Goal: Task Accomplishment & Management: Manage account settings

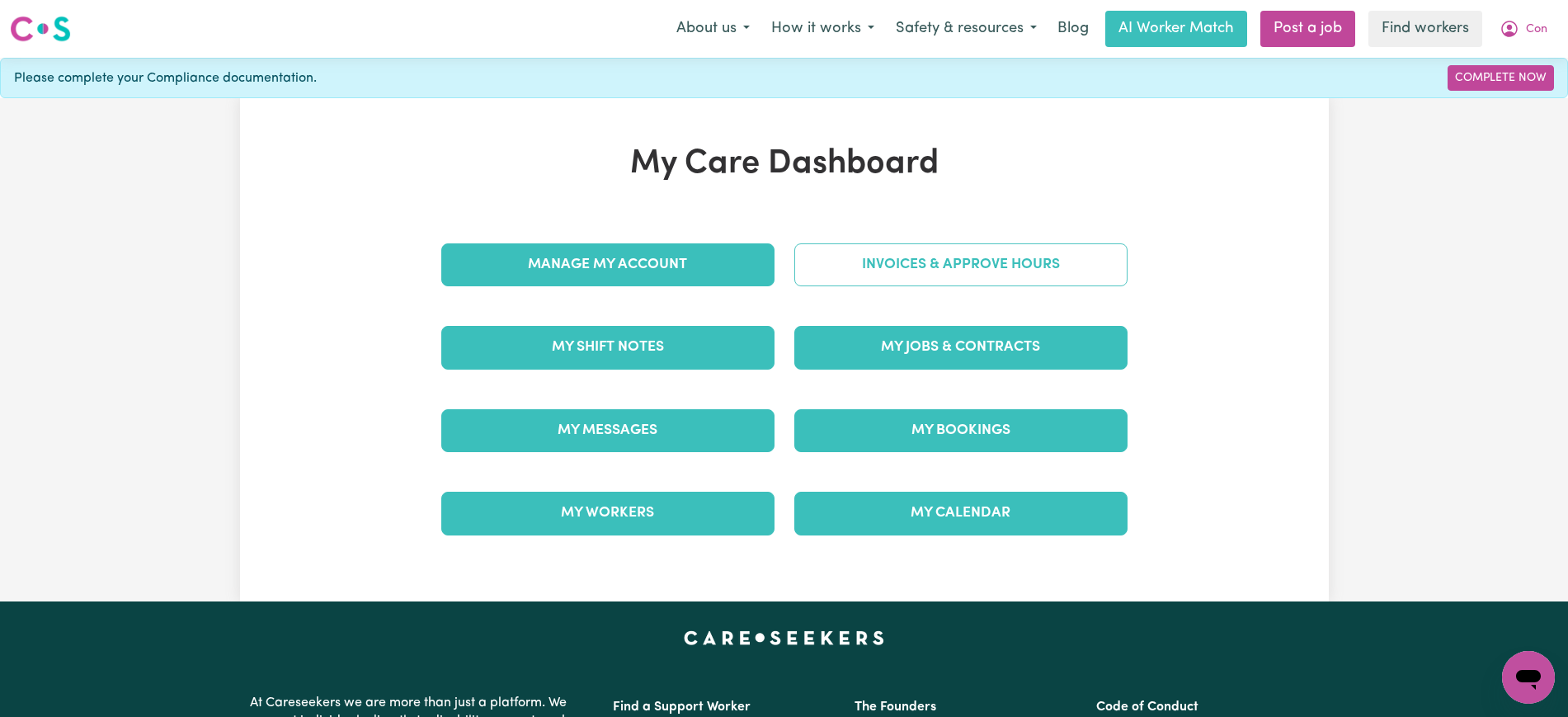
click at [833, 231] on div "Invoices & Approve Hours" at bounding box center [960, 265] width 353 height 82
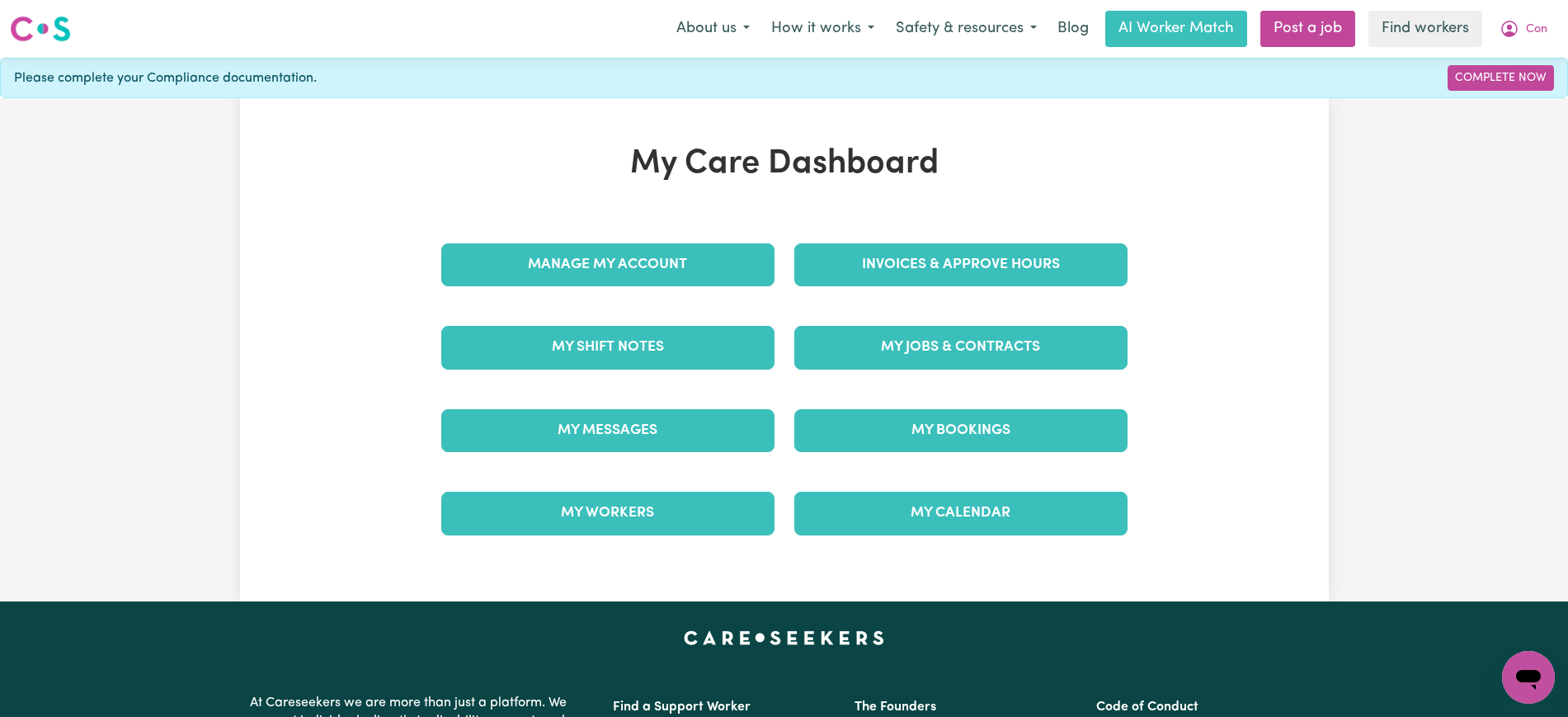
click at [947, 241] on div "Invoices & Approve Hours" at bounding box center [960, 265] width 353 height 82
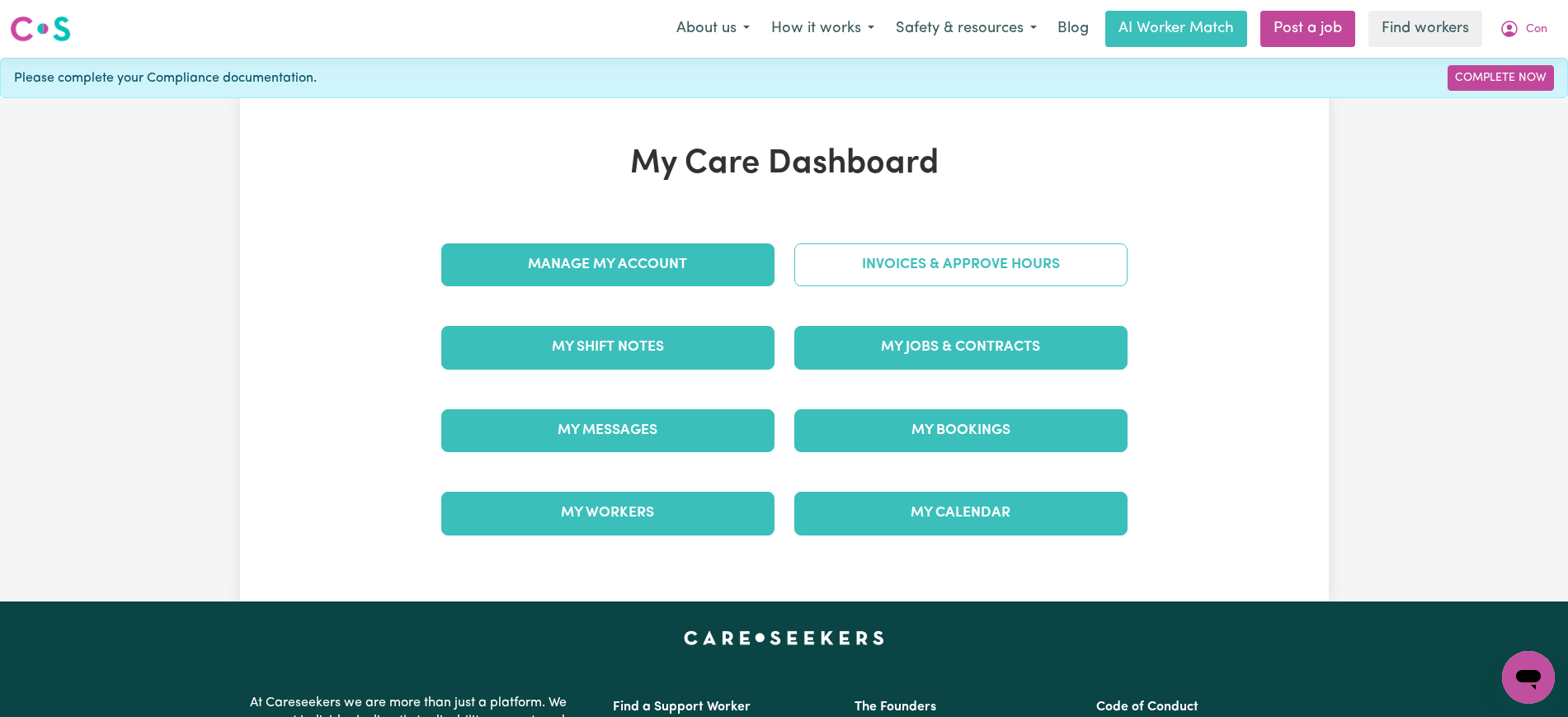
click at [966, 256] on link "Invoices & Approve Hours" at bounding box center [961, 265] width 333 height 43
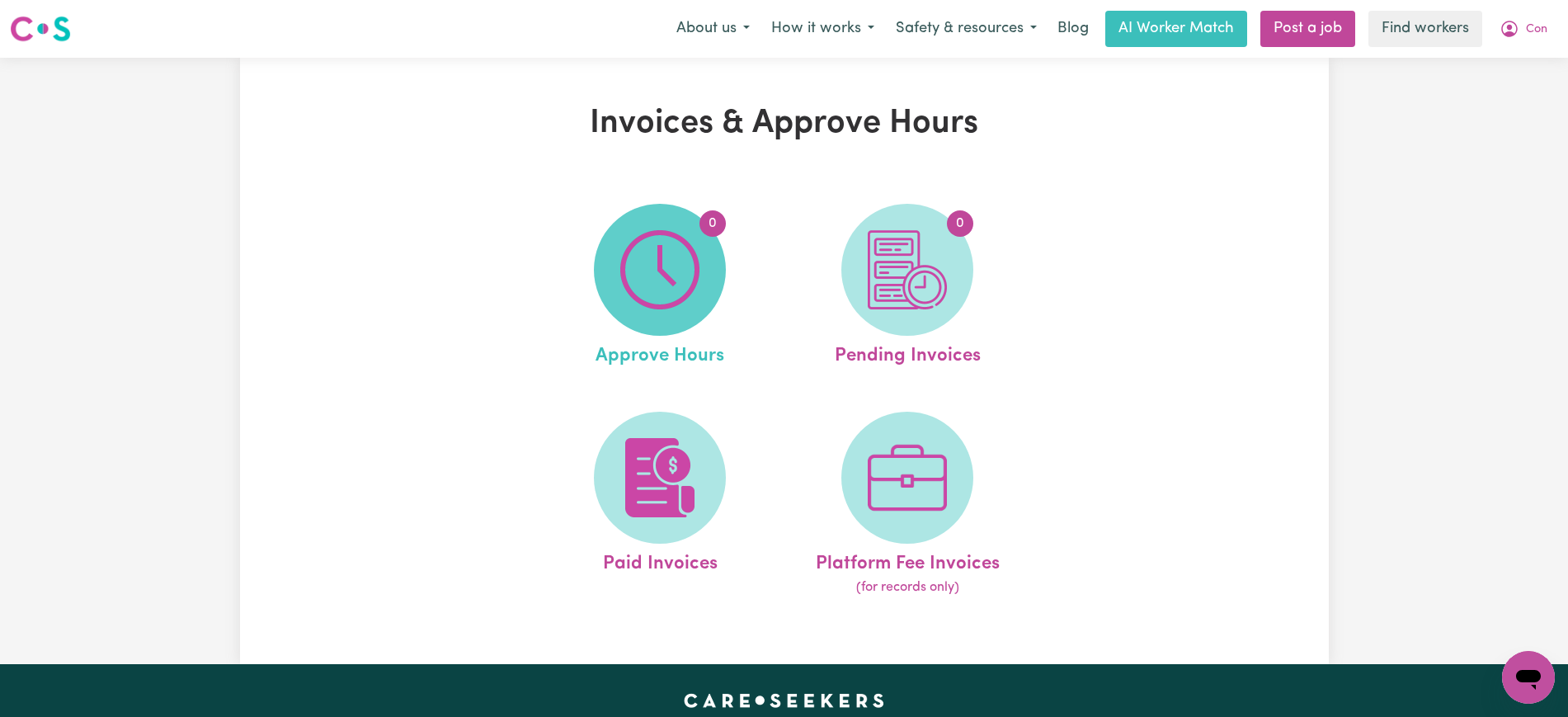
click at [689, 280] on img at bounding box center [660, 269] width 79 height 79
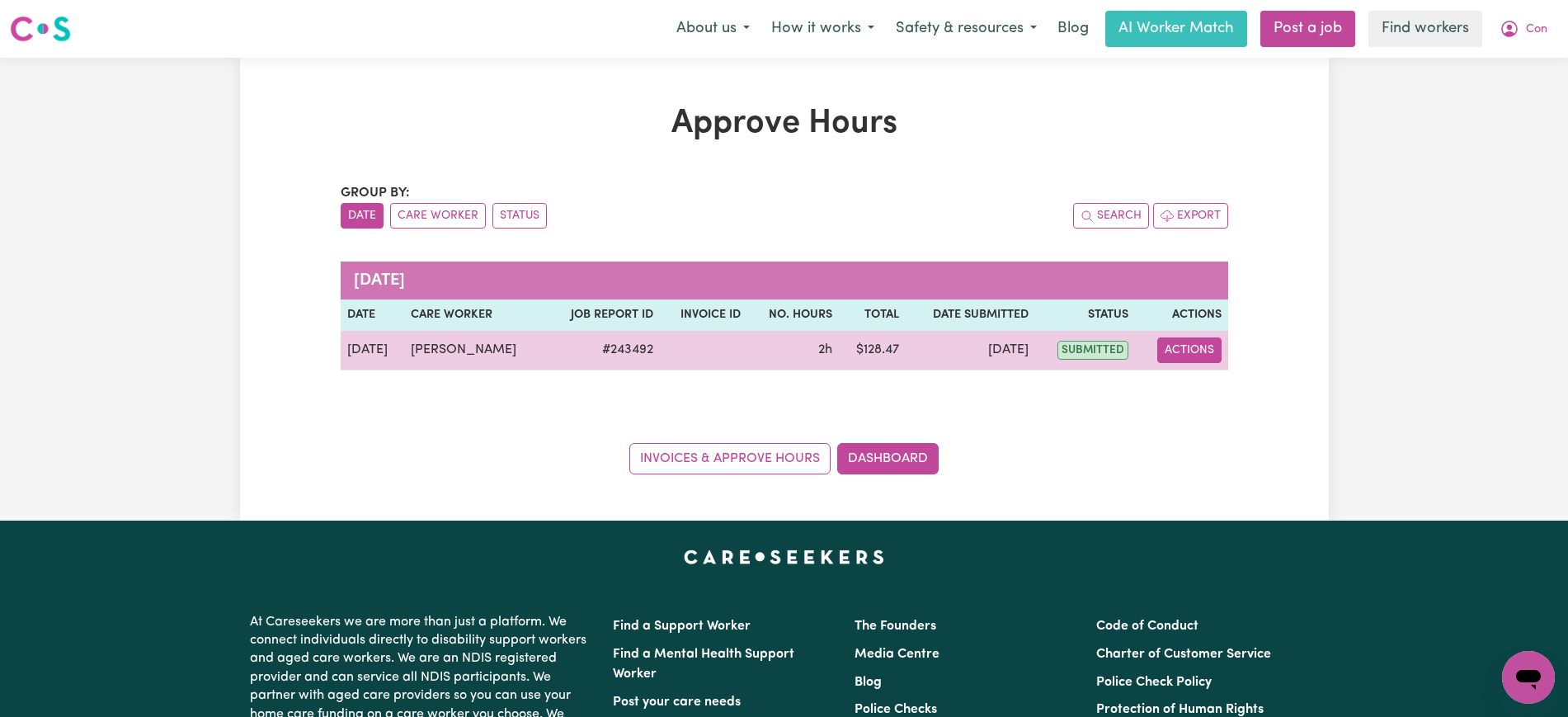
drag, startPoint x: 1190, startPoint y: 357, endPoint x: 1205, endPoint y: 360, distance: 15.3
click at [1189, 356] on button "Actions" at bounding box center [1189, 350] width 64 height 25
click at [1219, 389] on link "View Job Report" at bounding box center [1231, 389] width 141 height 33
select select "pm"
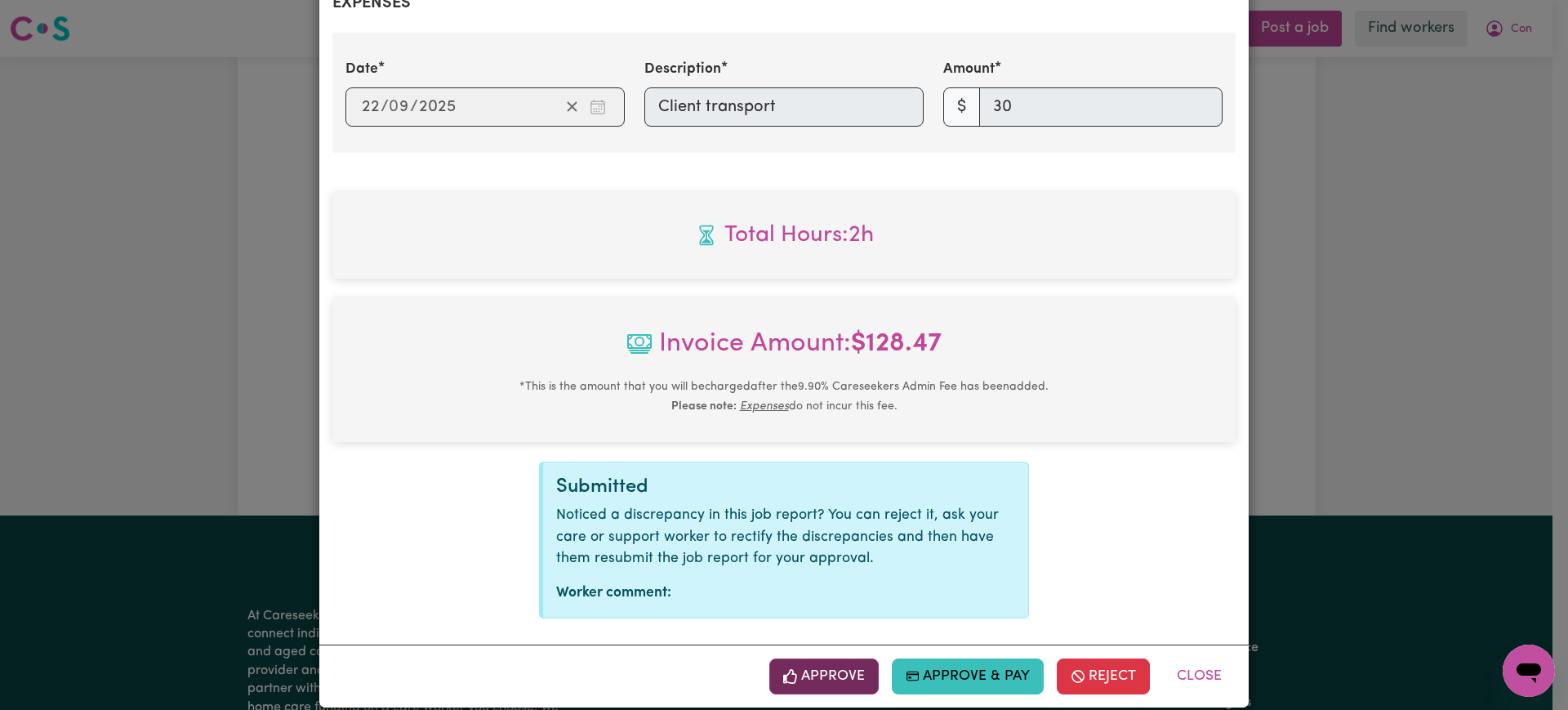
scroll to position [650, 0]
click at [842, 659] on button "Approve" at bounding box center [824, 674] width 109 height 36
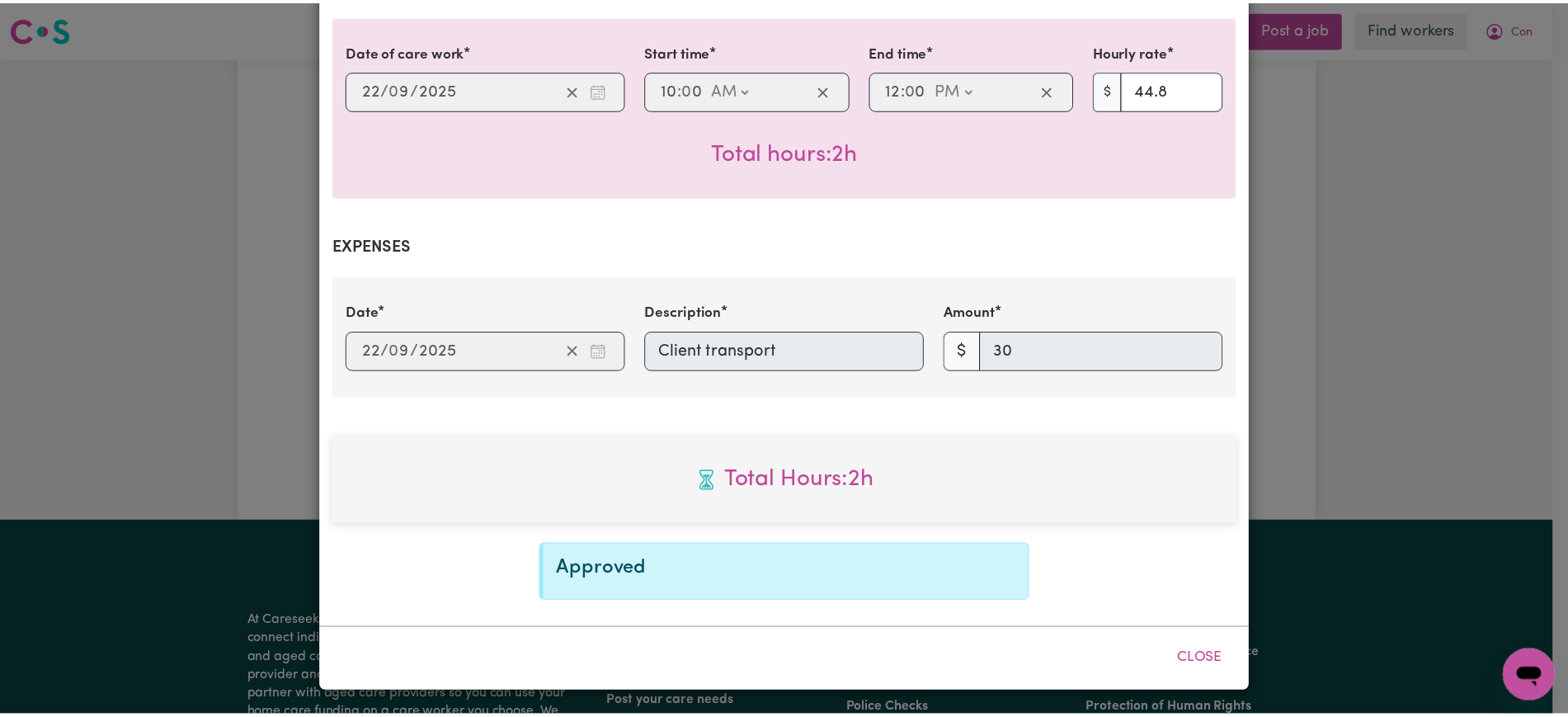
scroll to position [390, 0]
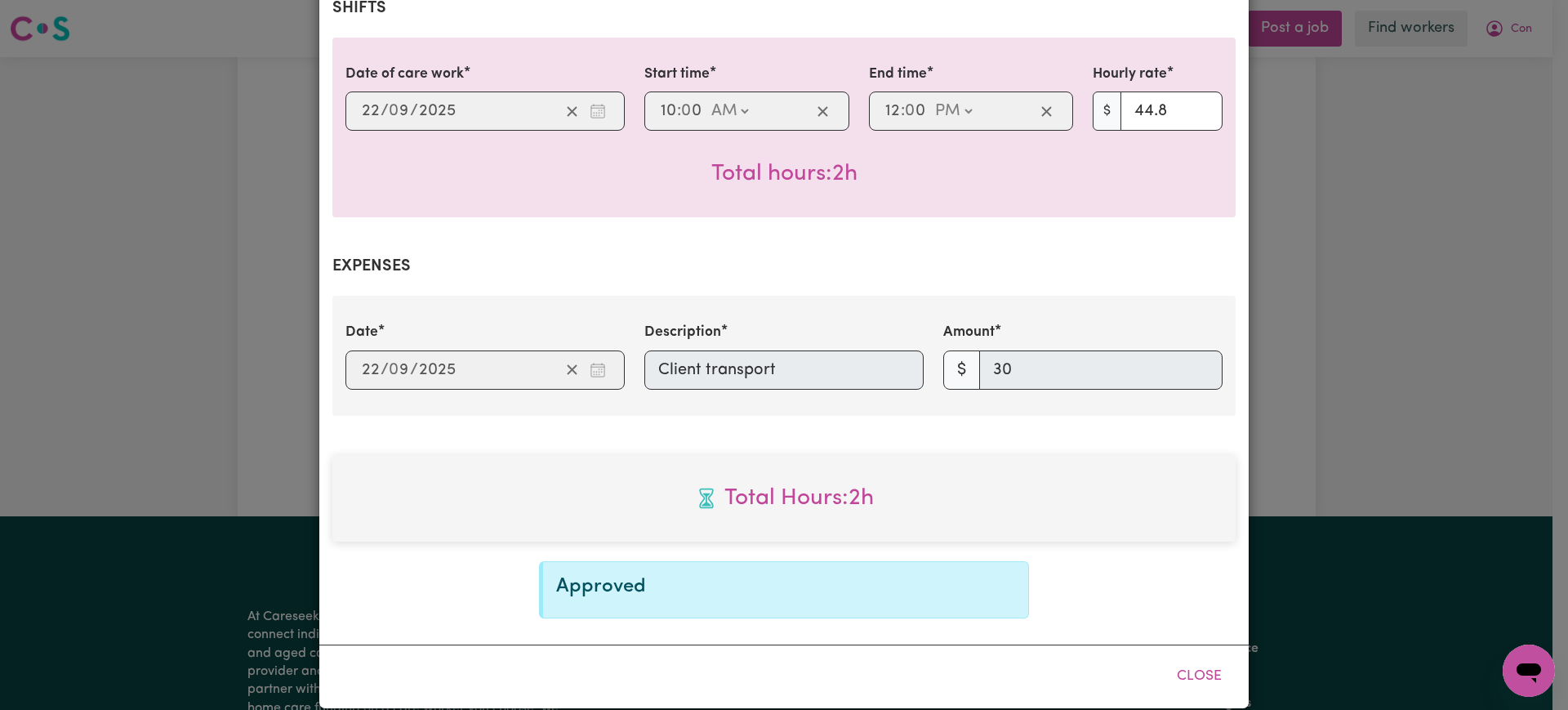
click at [1346, 290] on div "Job Report # 243492 - [PERSON_NAME] Summary Job report # 243492 Client name: Co…" at bounding box center [784, 355] width 1568 height 710
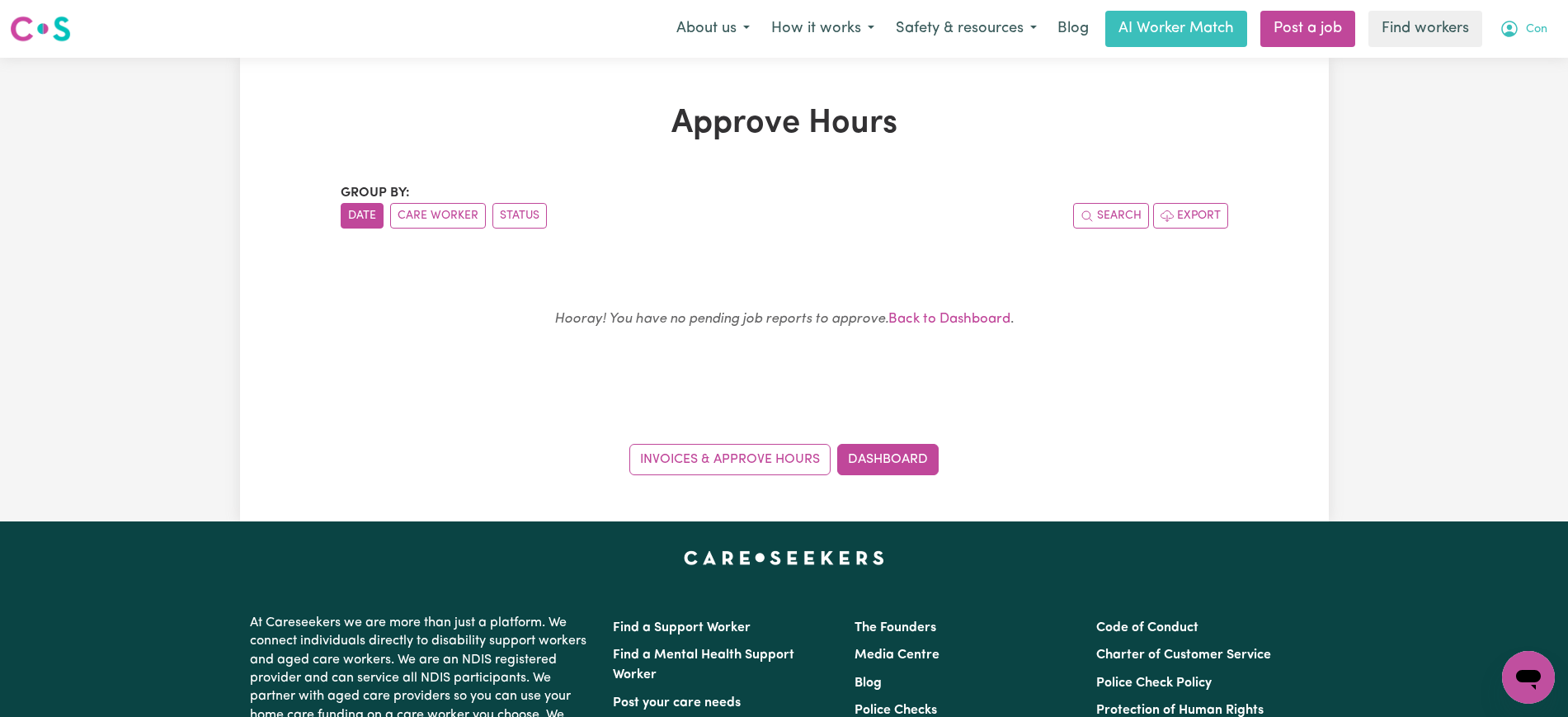
click at [1512, 31] on icon "My Account" at bounding box center [1509, 29] width 19 height 19
click at [1505, 99] on link "Logout" at bounding box center [1491, 95] width 130 height 31
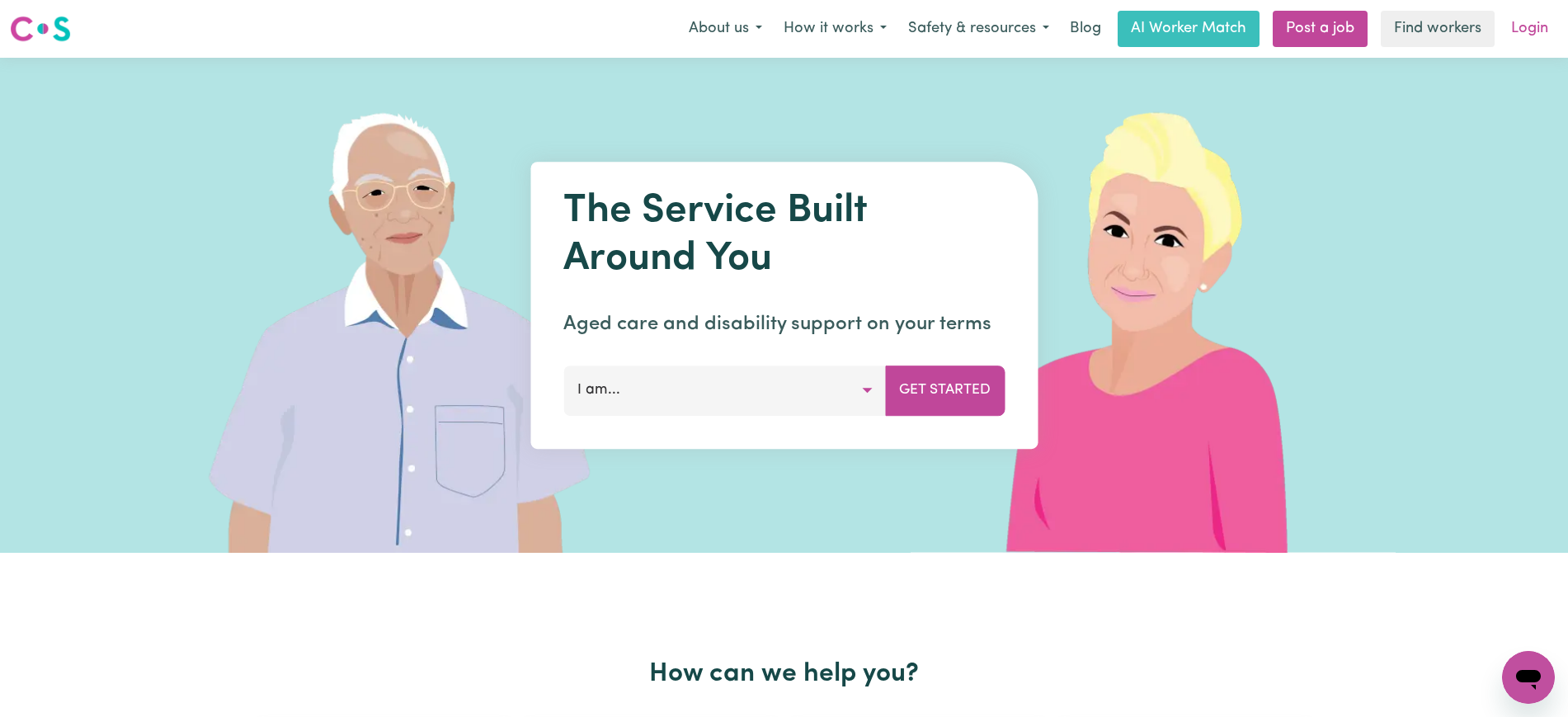
click at [1520, 28] on link "Login" at bounding box center [1529, 28] width 57 height 36
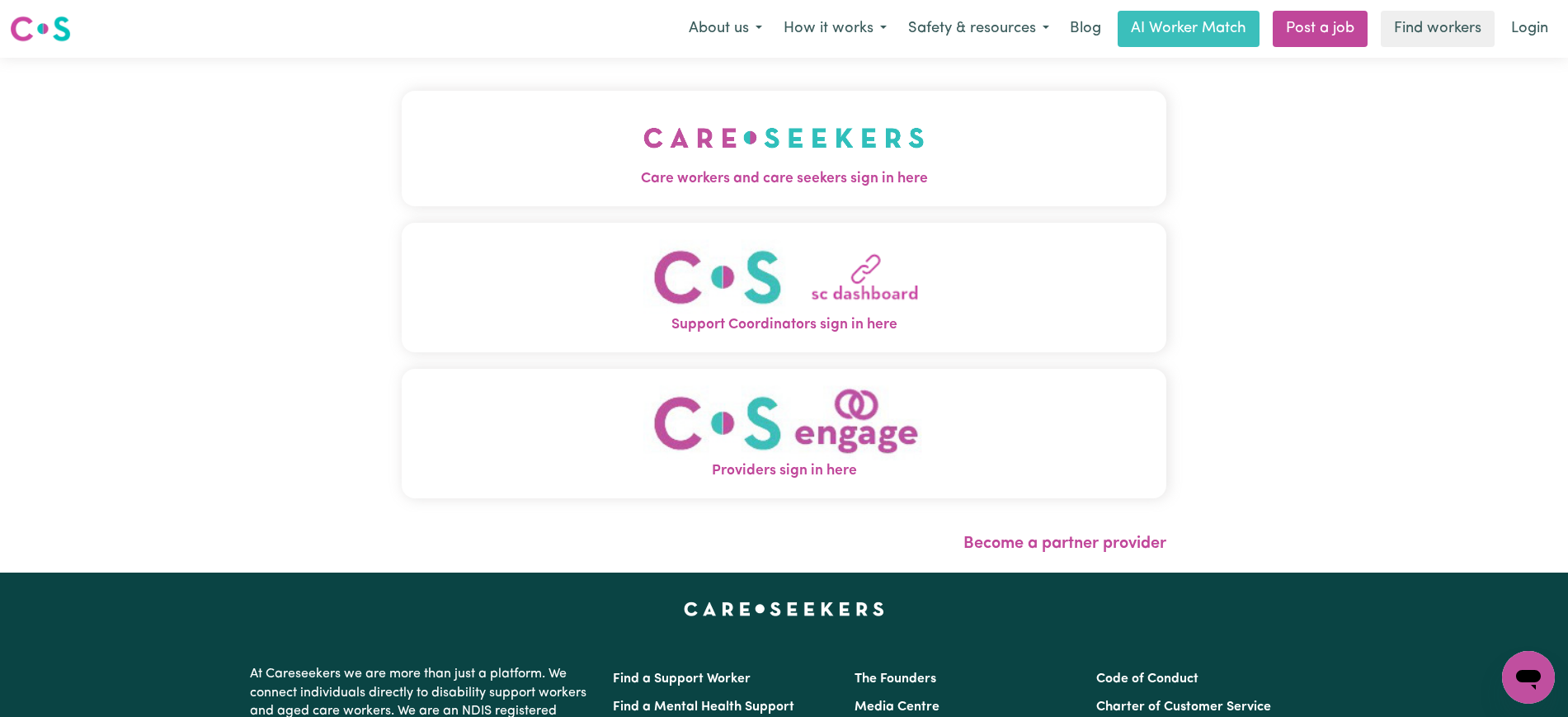
click at [831, 158] on img "Care workers and care seekers sign in here" at bounding box center [784, 138] width 281 height 61
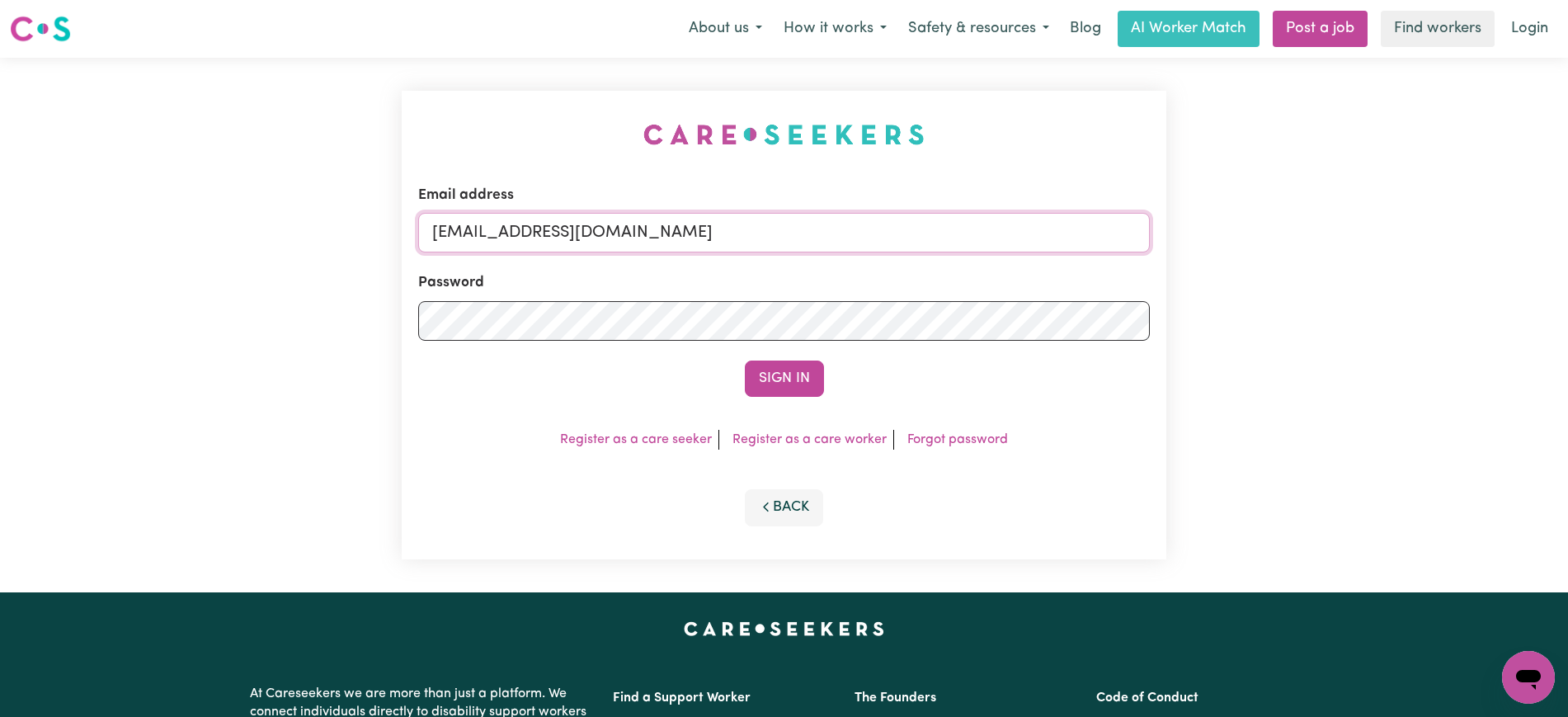
drag, startPoint x: 536, startPoint y: 235, endPoint x: 1028, endPoint y: 239, distance: 492.0
click at [1028, 239] on input "[EMAIL_ADDRESS][DOMAIN_NAME]" at bounding box center [783, 233] width 732 height 40
paste input "hristinecannonhill_HCS"
type input "[EMAIL_ADDRESS][DOMAIN_NAME]"
click at [979, 164] on div "Email address [EMAIL_ADDRESS][DOMAIN_NAME] Password Sign In Register as a care …" at bounding box center [783, 325] width 765 height 468
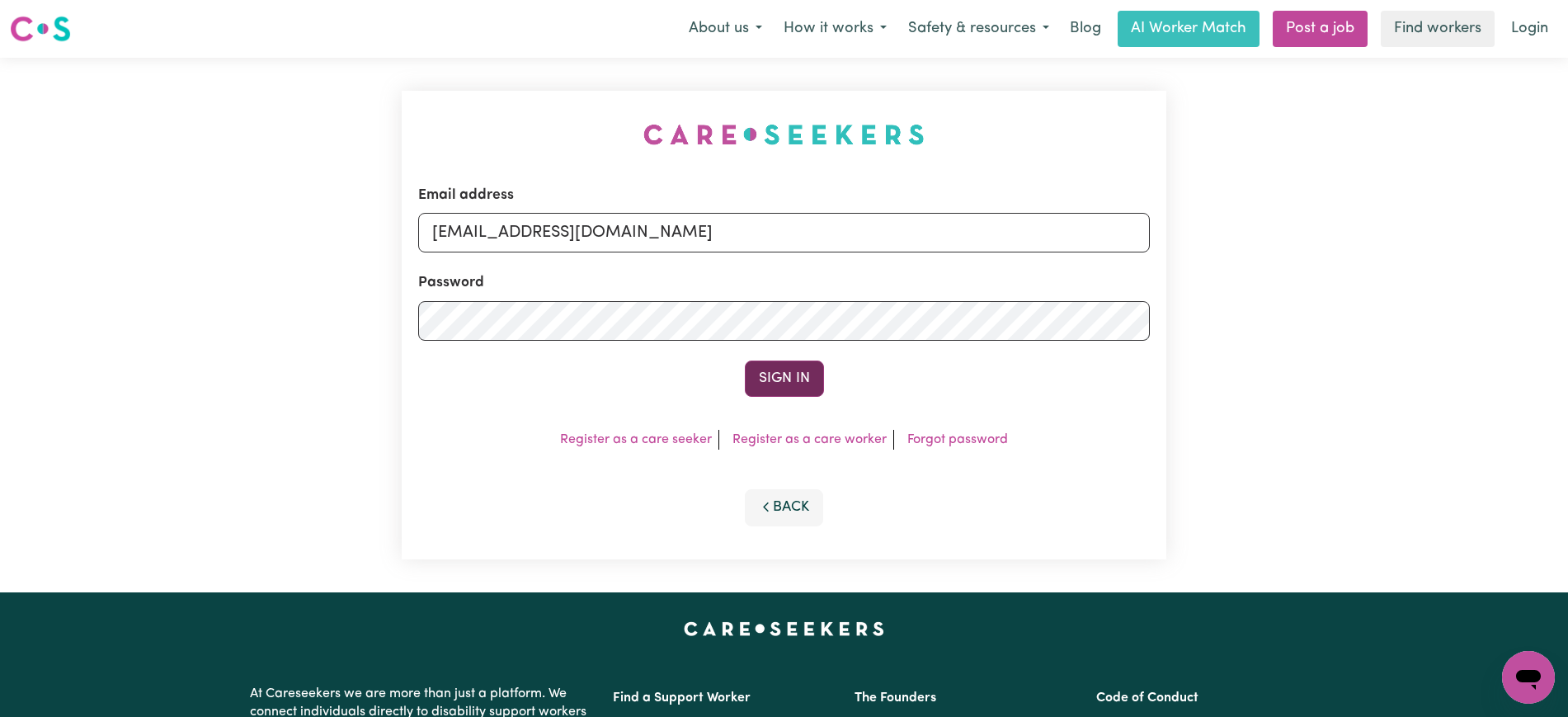
click at [800, 383] on button "Sign In" at bounding box center [785, 378] width 79 height 36
